Goal: Check status: Check status

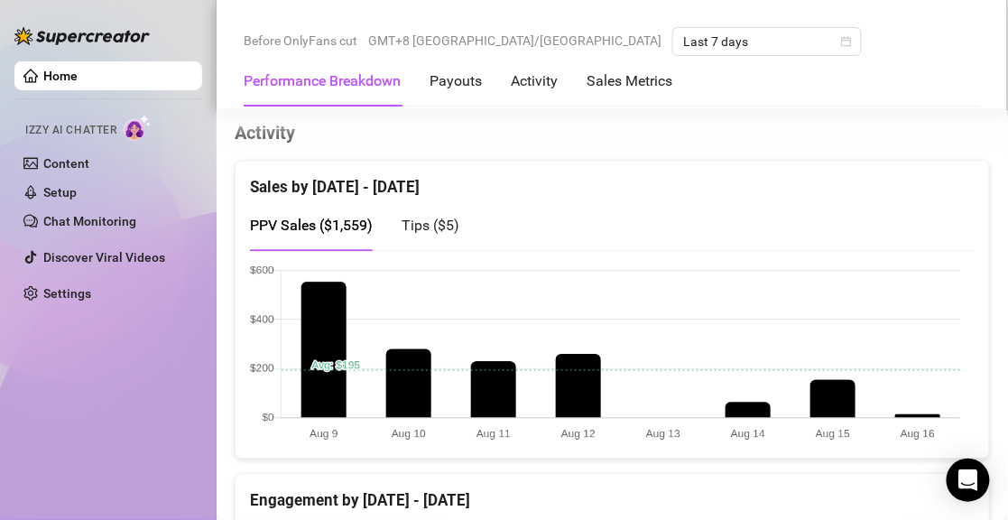
scroll to position [812, 0]
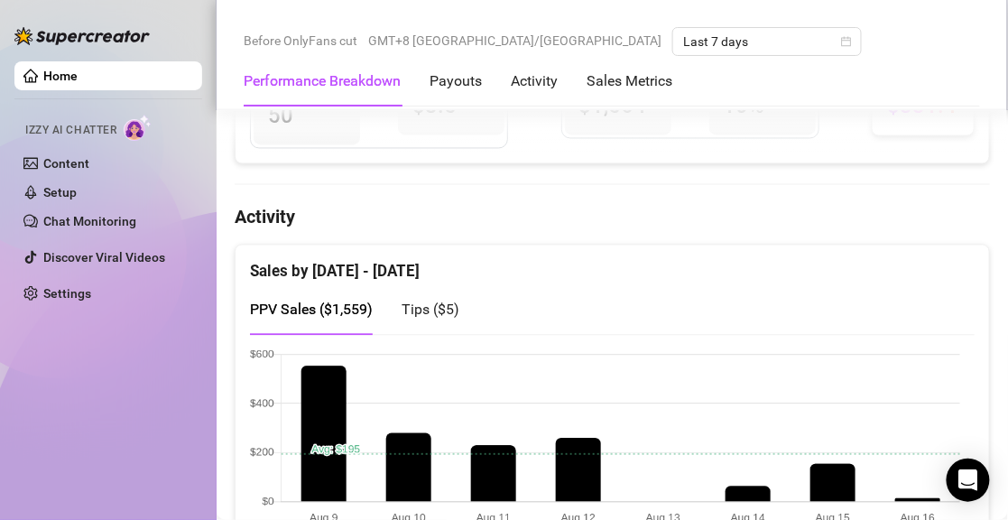
click at [422, 302] on span "Tips ( $5 )" at bounding box center [431, 310] width 58 height 17
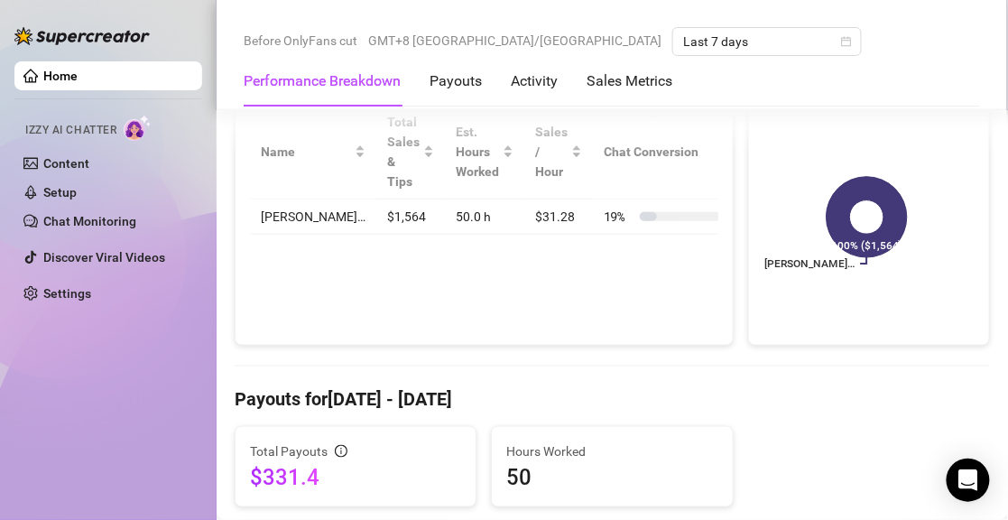
scroll to position [90, 0]
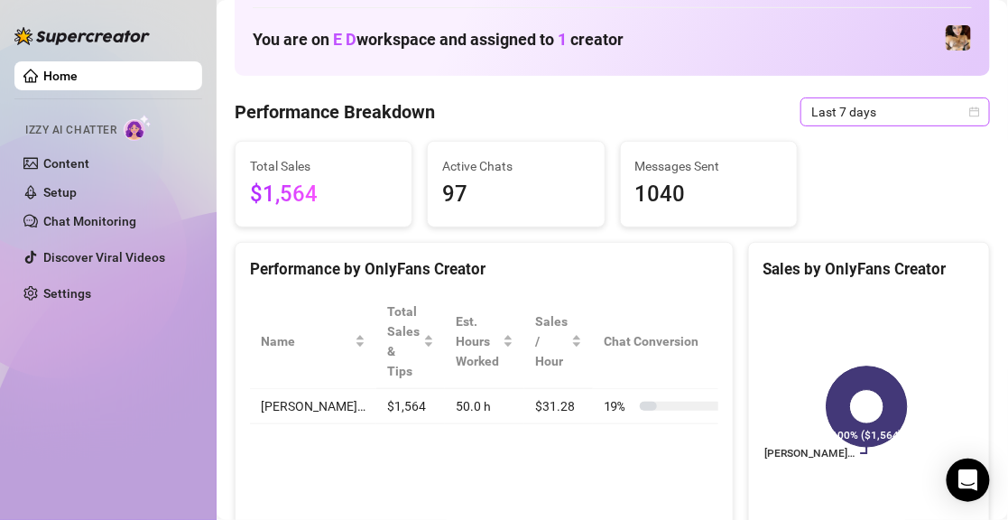
click at [868, 115] on span "Last 7 days" at bounding box center [896, 111] width 168 height 27
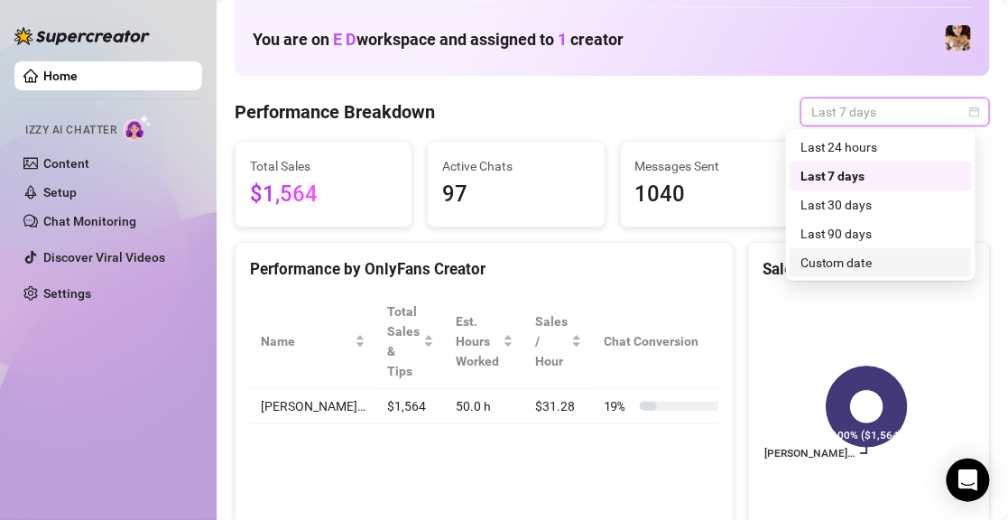
click at [857, 258] on div "Custom date" at bounding box center [881, 263] width 161 height 20
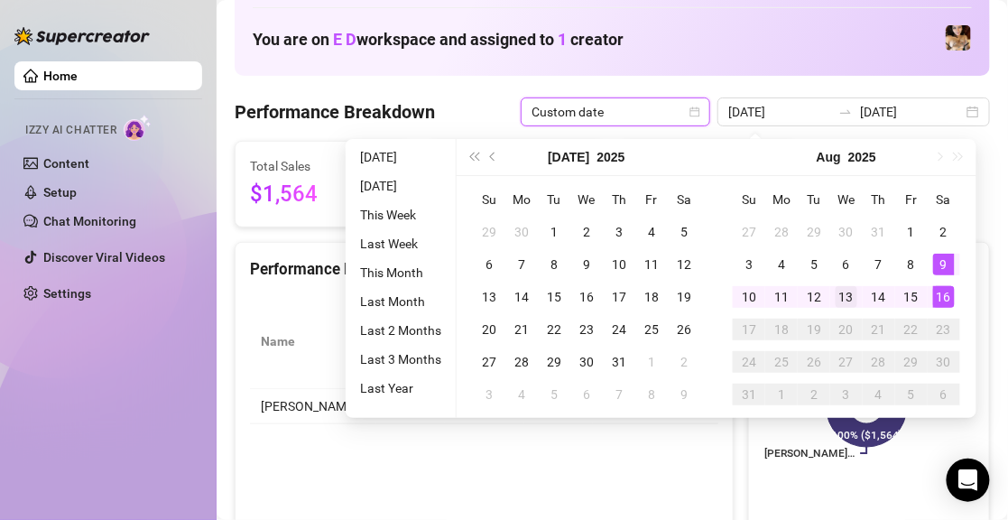
type input "[DATE]"
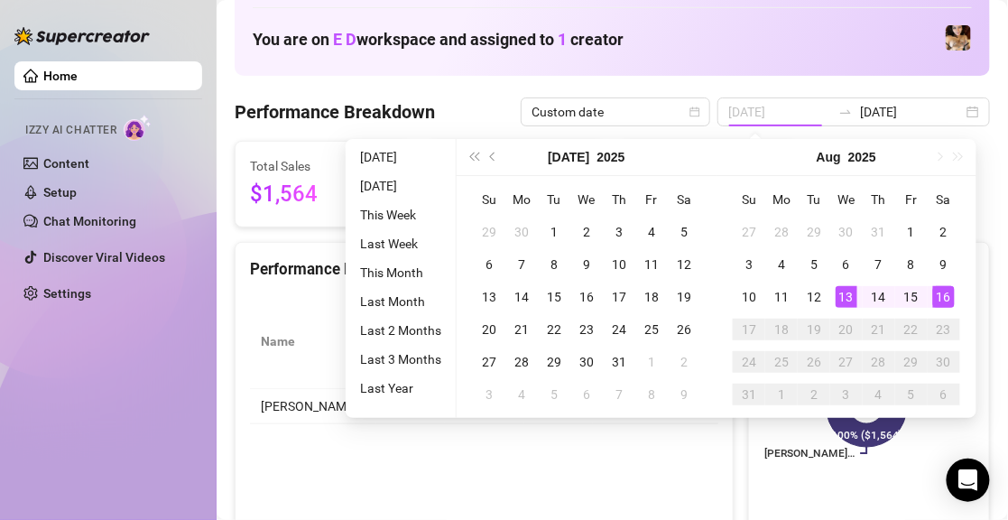
click at [851, 299] on div "13" at bounding box center [847, 297] width 22 height 22
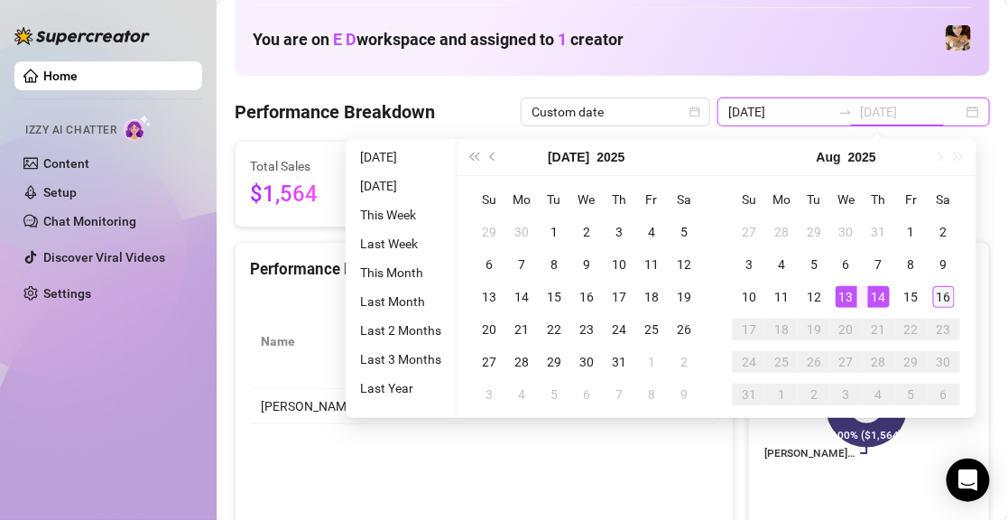
type input "[DATE]"
click at [953, 295] on div "16" at bounding box center [944, 297] width 22 height 22
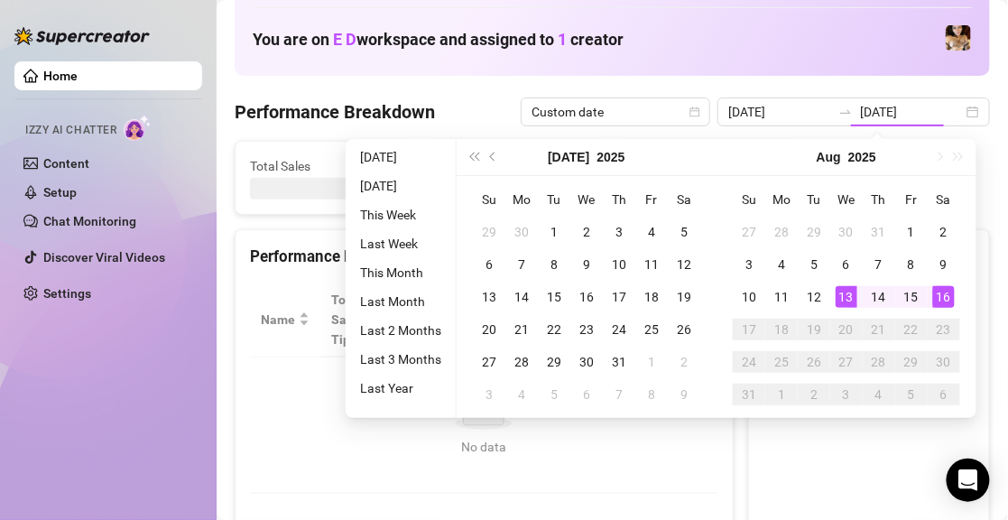
type input "[DATE]"
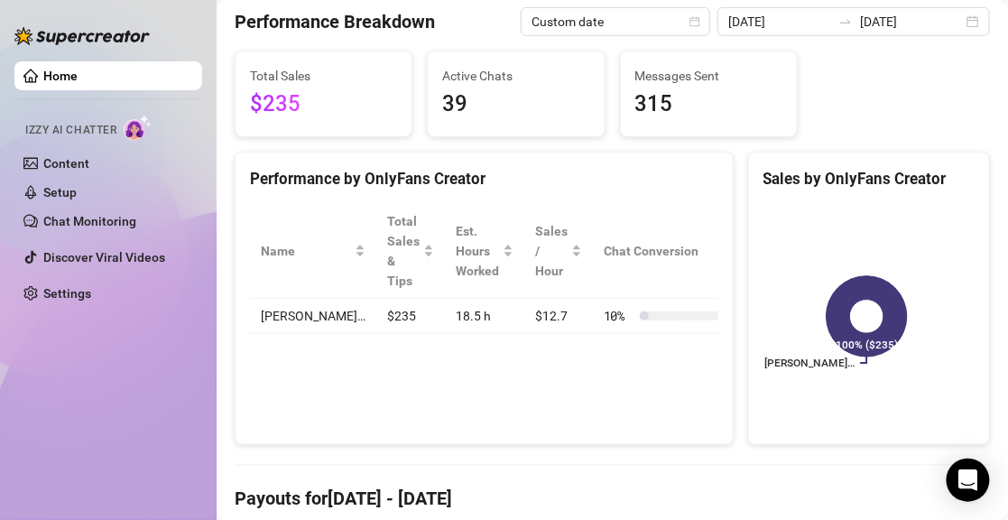
scroll to position [0, 0]
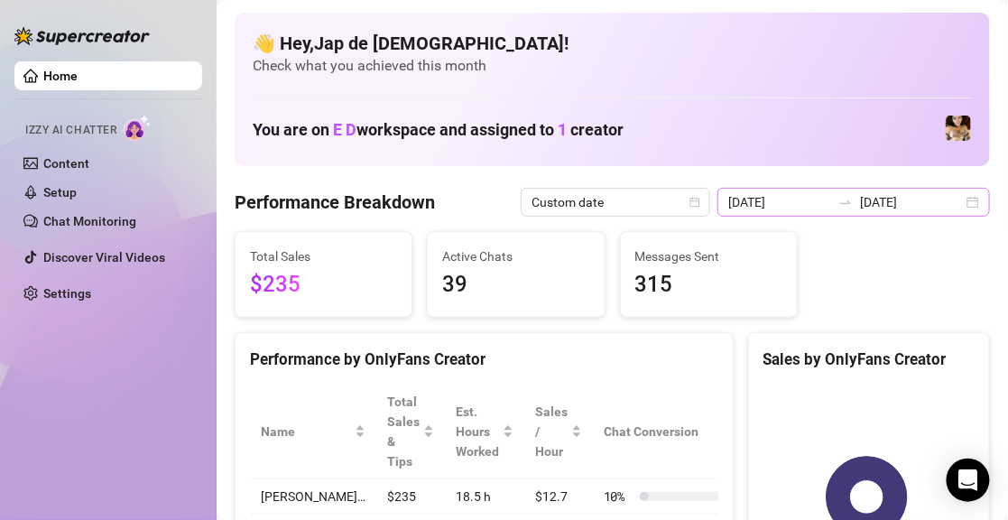
click at [841, 209] on icon "swap-right" at bounding box center [846, 202] width 14 height 14
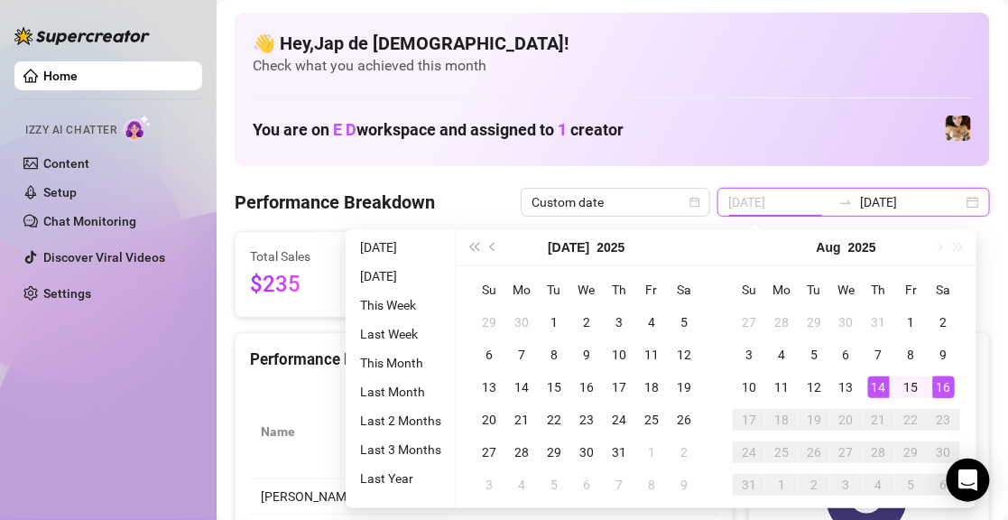
type input "[DATE]"
click at [882, 387] on div "14" at bounding box center [879, 387] width 22 height 22
type input "[DATE]"
click at [937, 387] on div "16" at bounding box center [944, 387] width 22 height 22
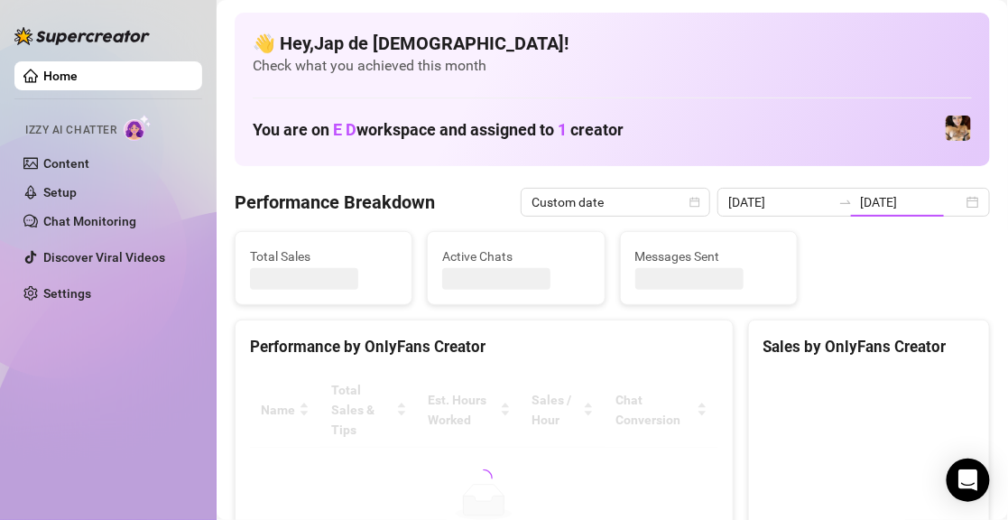
type input "[DATE]"
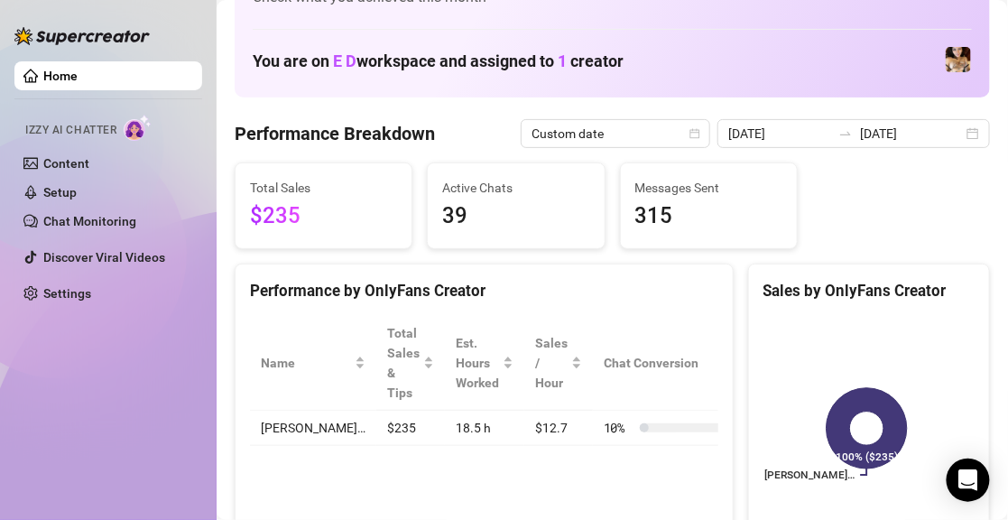
scroll to position [181, 0]
